Goal: Information Seeking & Learning: Learn about a topic

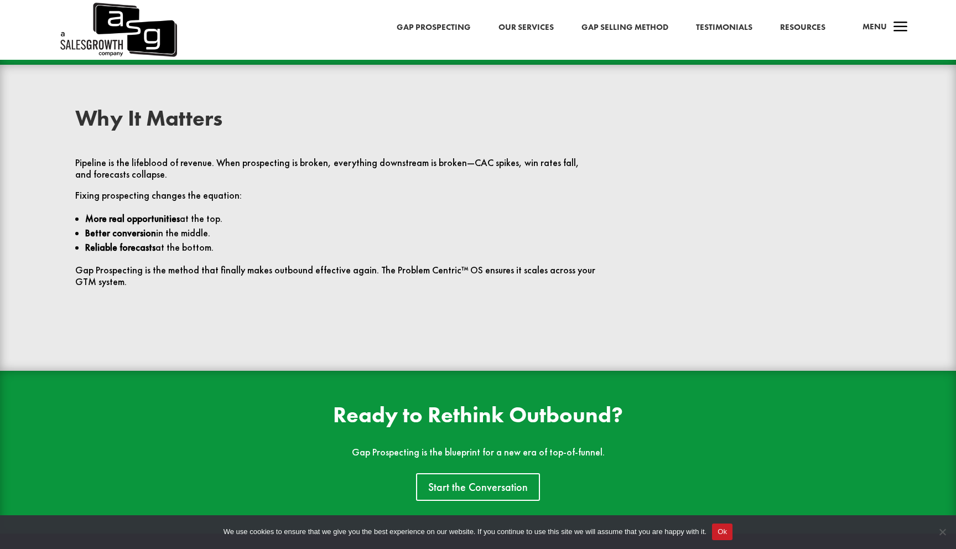
scroll to position [2612, 0]
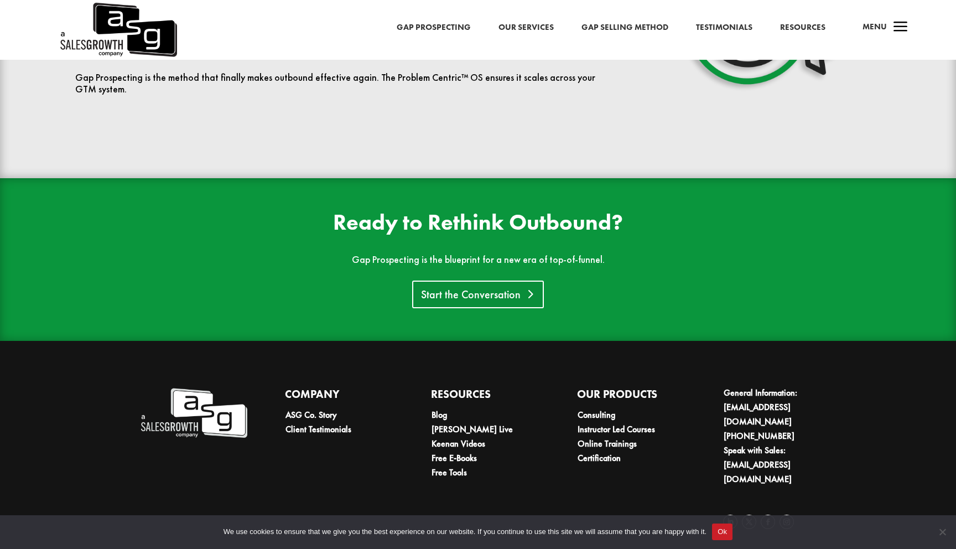
click at [455, 296] on link "Start the Conversation" at bounding box center [478, 295] width 132 height 28
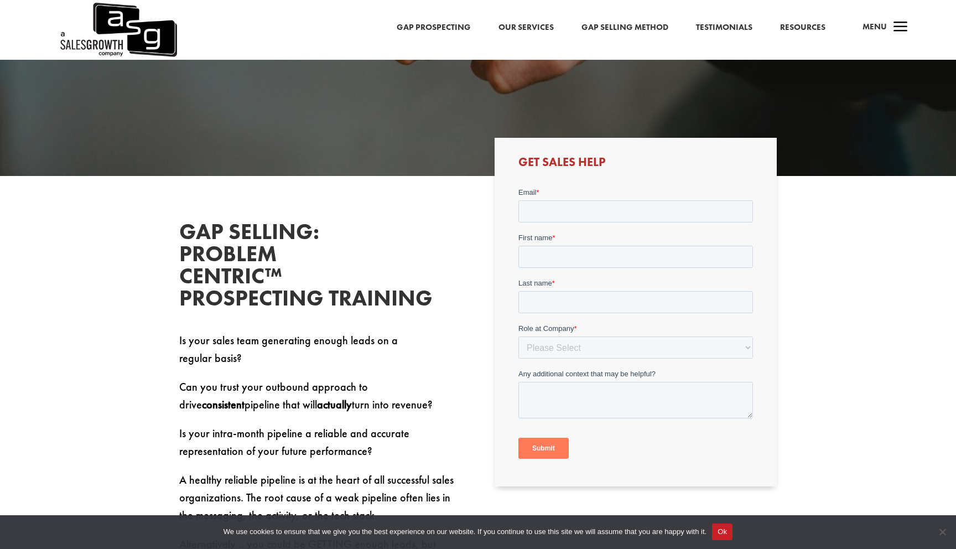
scroll to position [258, 0]
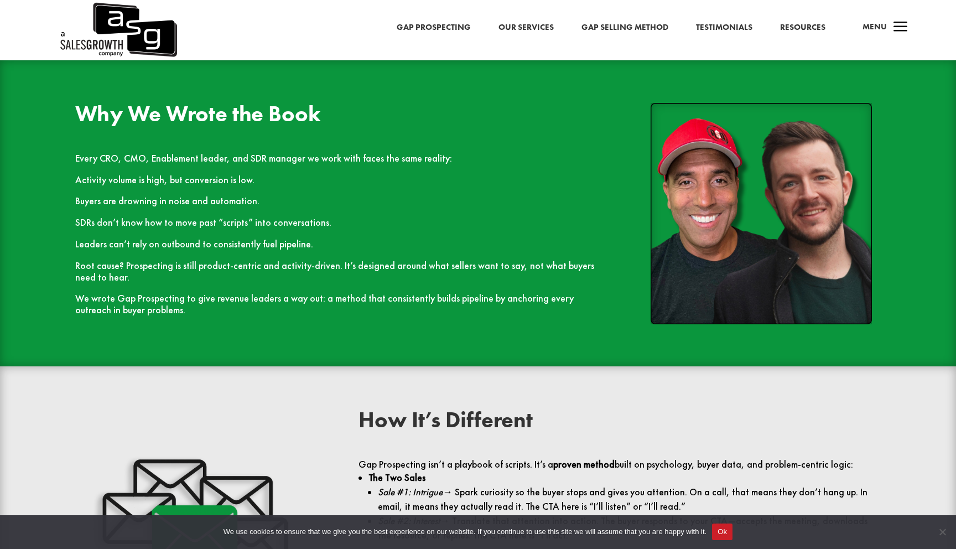
scroll to position [1099, 0]
